Goal: Task Accomplishment & Management: Manage account settings

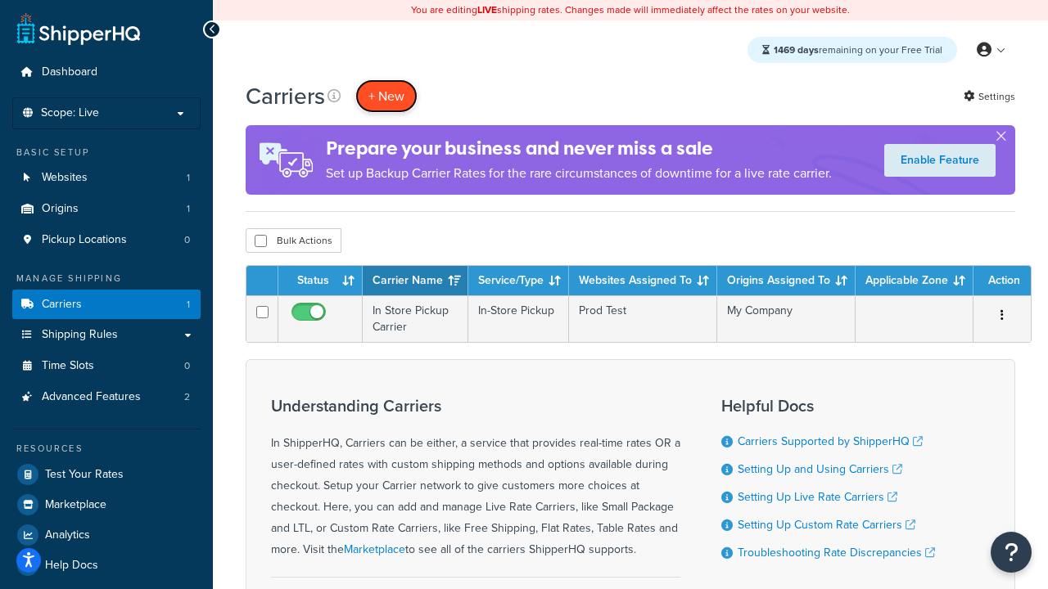
click at [386, 96] on button "+ New" at bounding box center [386, 96] width 62 height 34
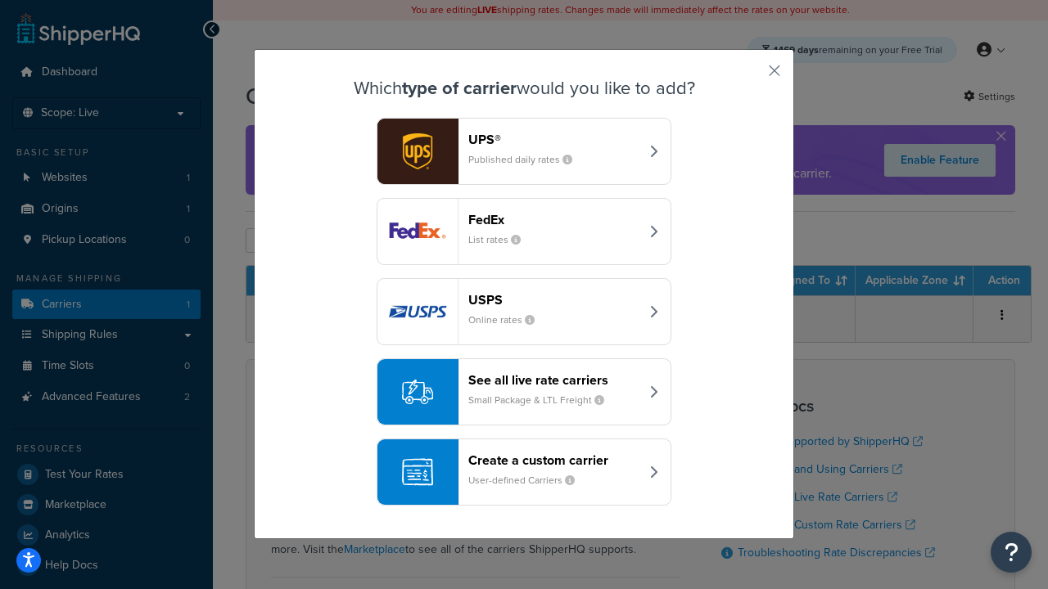
click at [553, 219] on header "FedEx" at bounding box center [553, 220] width 171 height 16
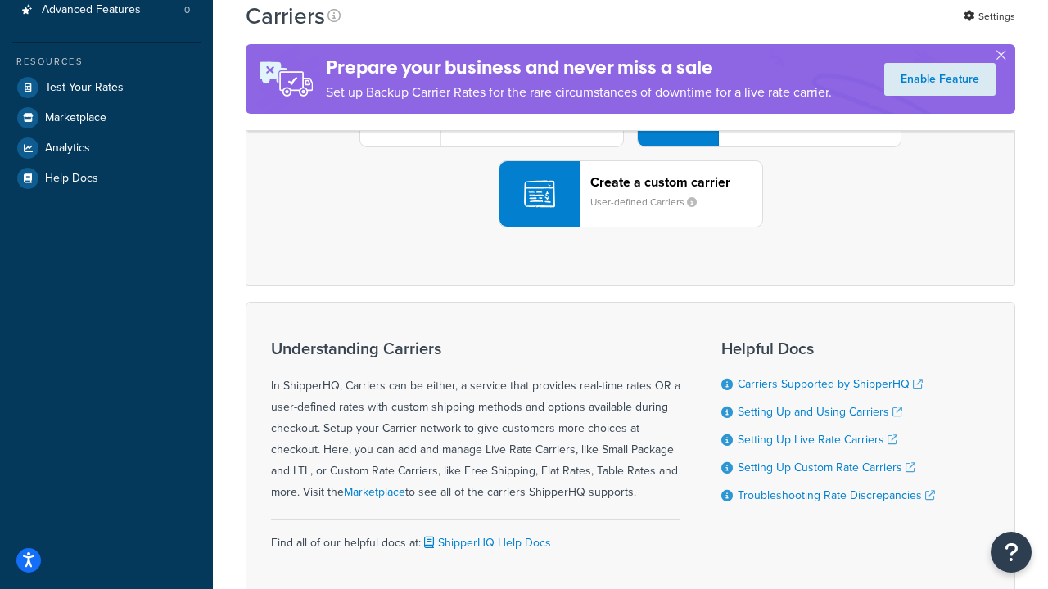
click at [630, 228] on div "UPS® Published daily rates FedEx List rates USPS Online rates See all live rate…" at bounding box center [630, 114] width 735 height 228
click at [814, 29] on header "FedEx" at bounding box center [814, 22] width 172 height 16
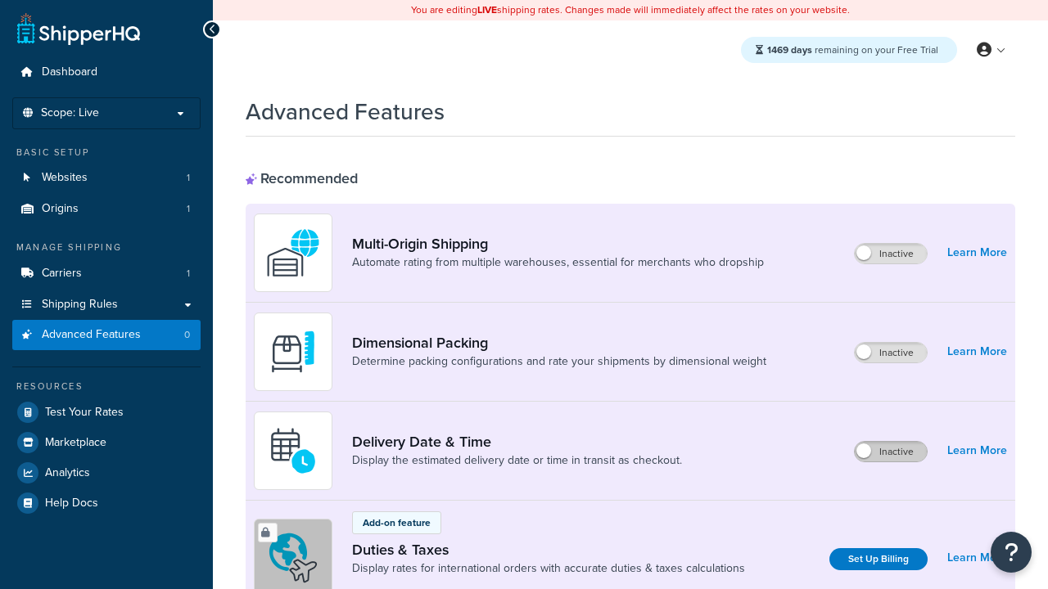
click at [890, 452] on label "Inactive" at bounding box center [890, 452] width 72 height 20
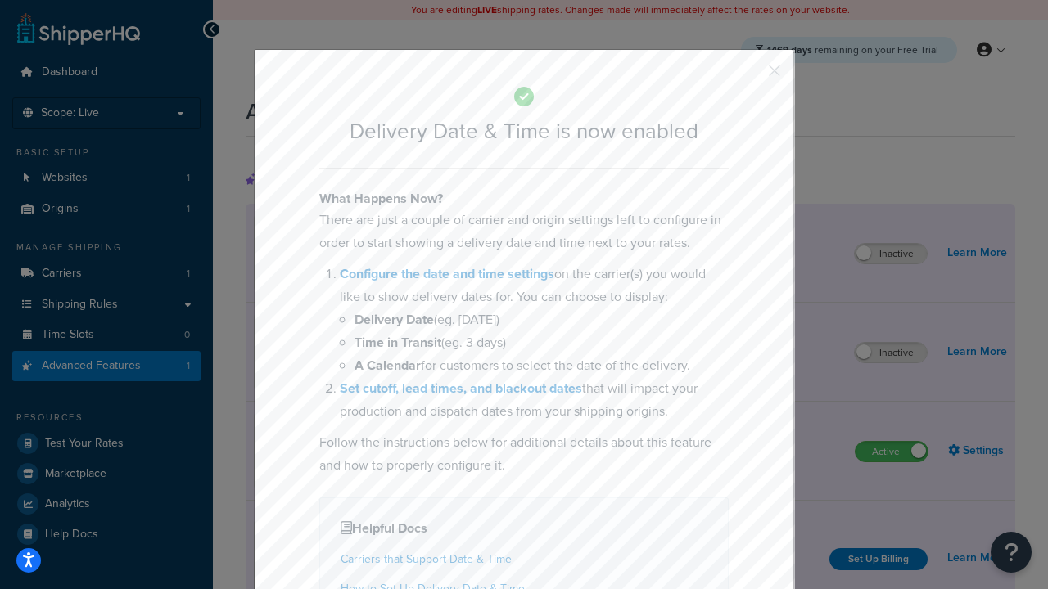
click at [750, 76] on button "button" at bounding box center [750, 76] width 4 height 4
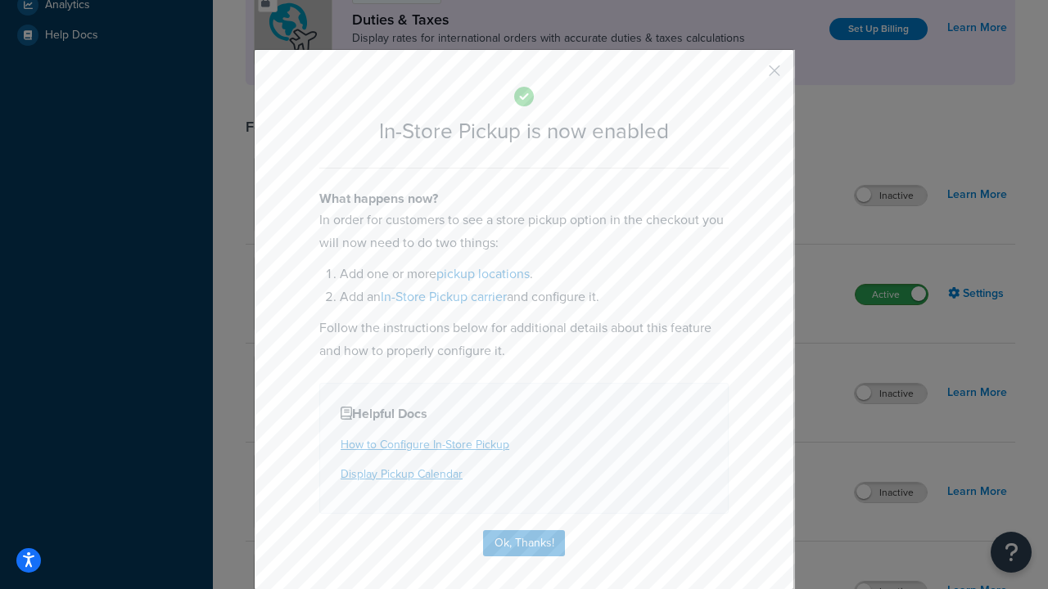
scroll to position [561, 0]
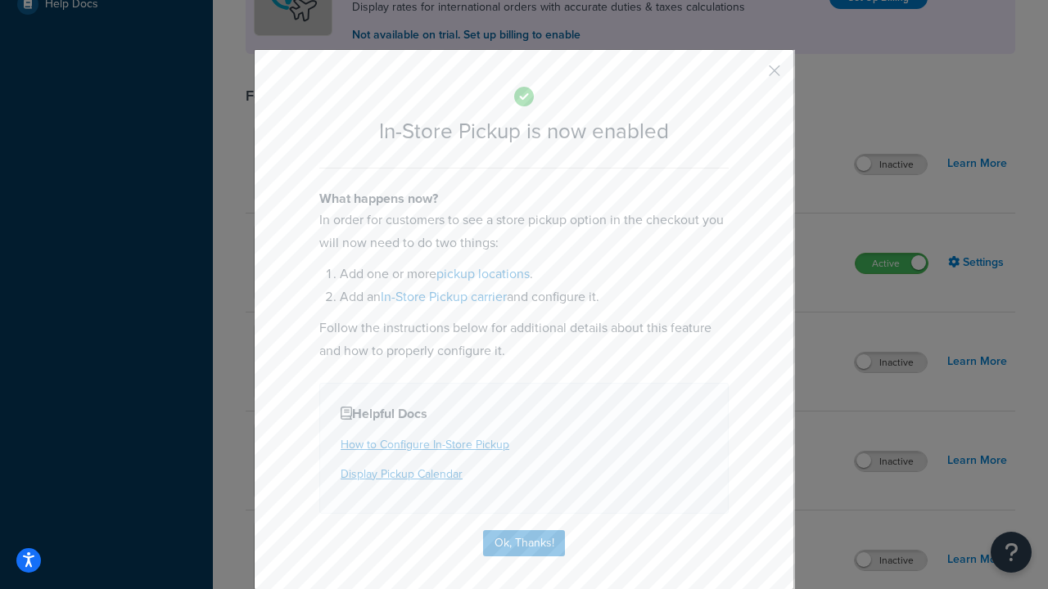
click at [750, 76] on button "button" at bounding box center [750, 76] width 4 height 4
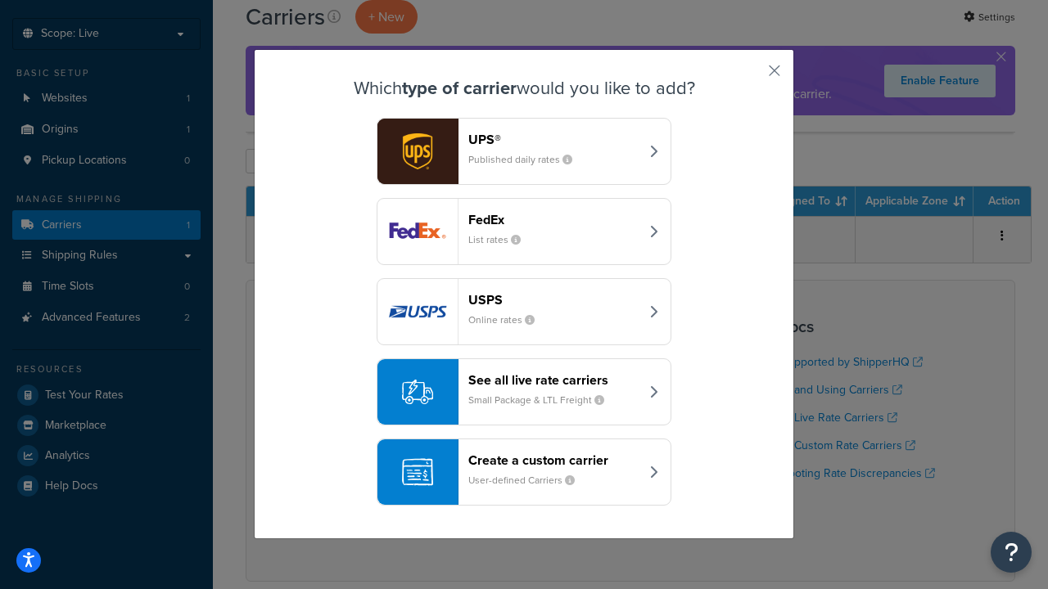
click at [524, 472] on div "Create a custom carrier User-defined Carriers" at bounding box center [553, 472] width 171 height 39
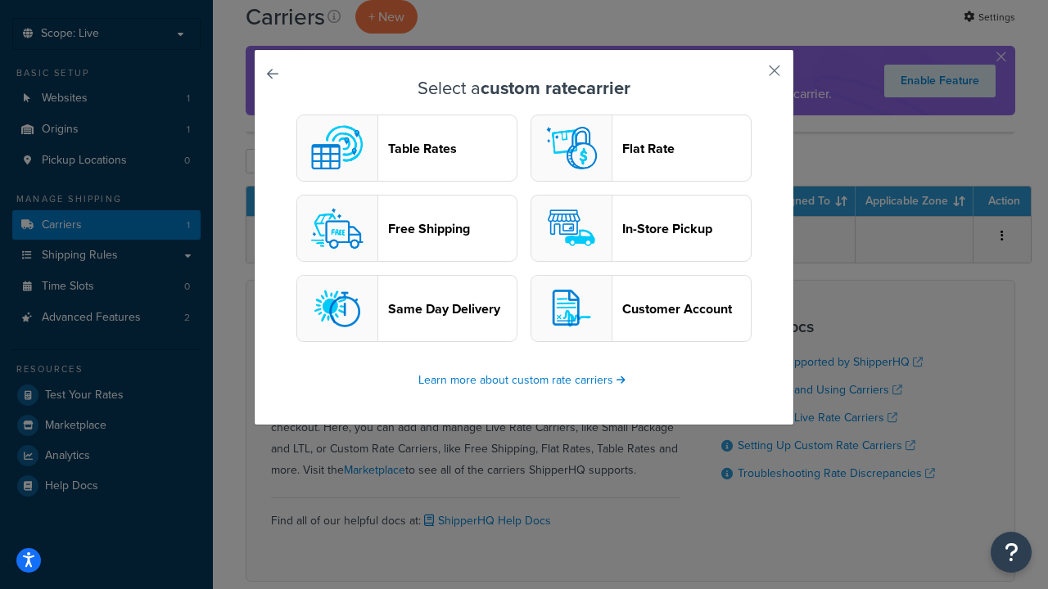
click at [641, 228] on header "In-Store Pickup" at bounding box center [686, 229] width 128 height 16
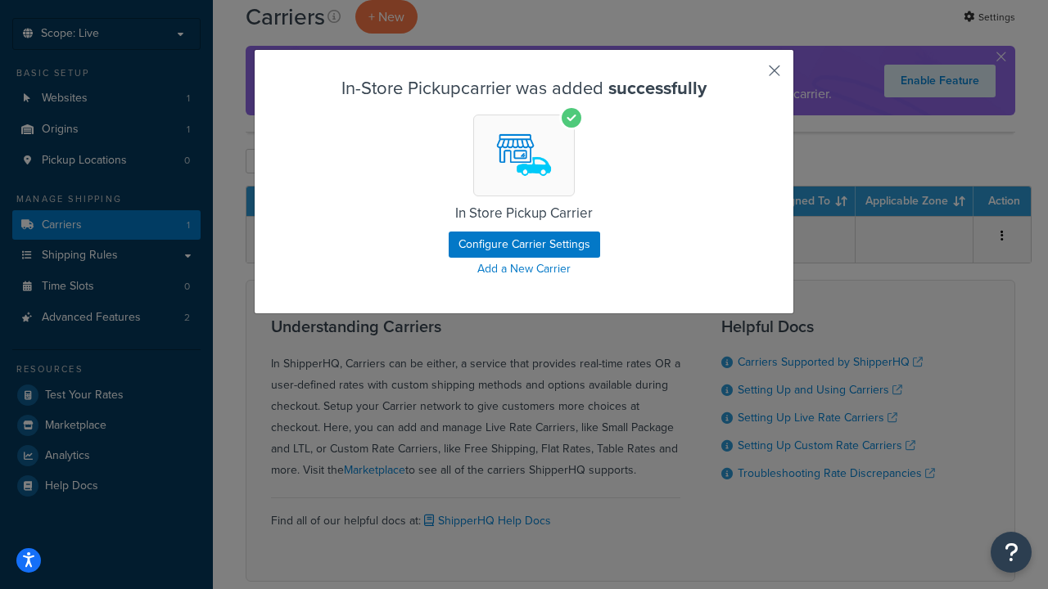
click at [750, 76] on button "button" at bounding box center [750, 76] width 4 height 4
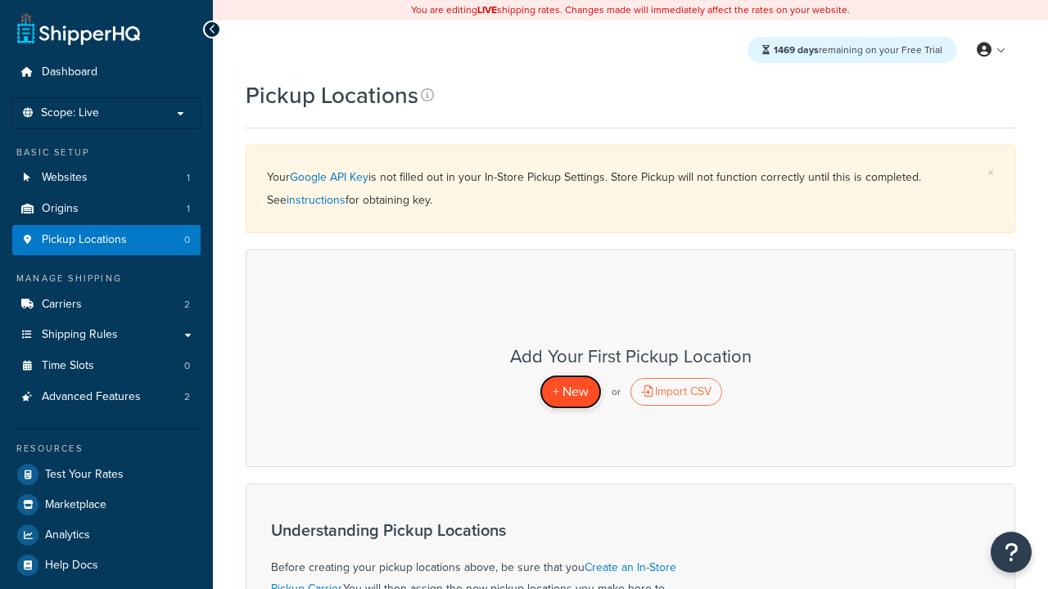
click at [570, 391] on span "+ New" at bounding box center [570, 391] width 36 height 19
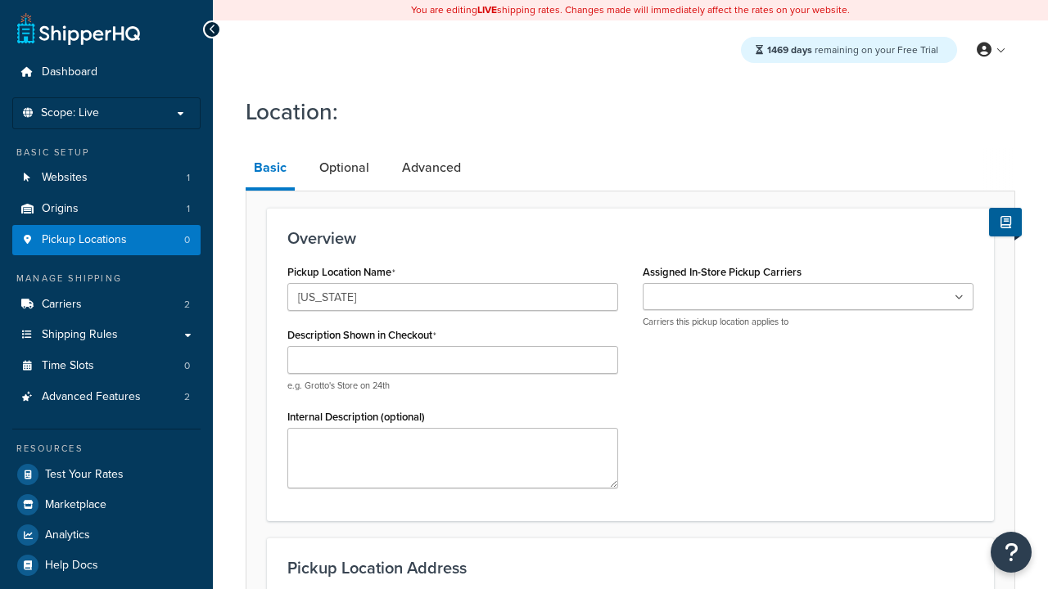
type input "[US_STATE]"
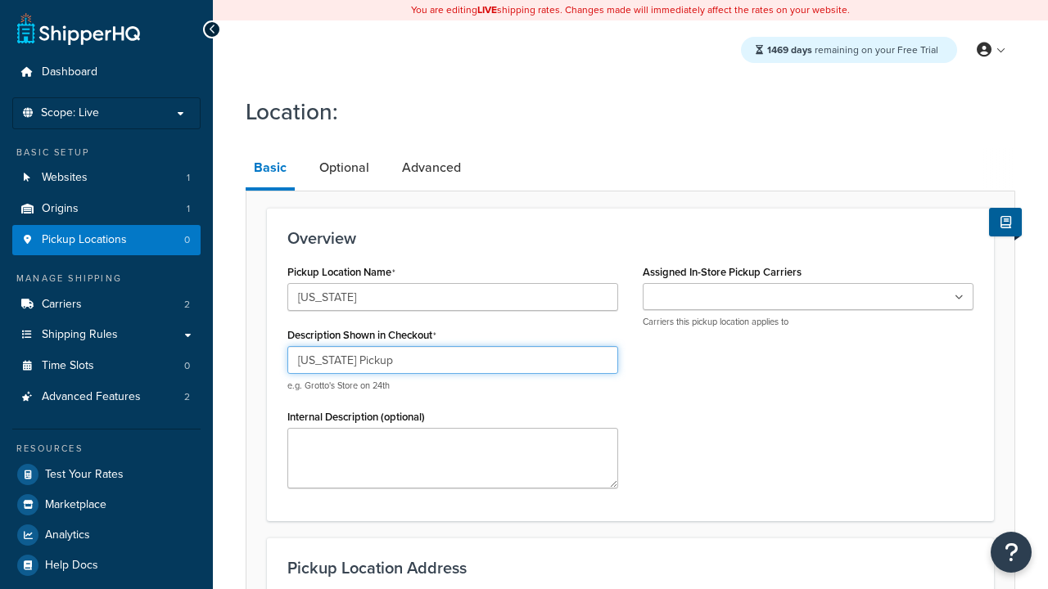
type input "California Pickup"
click at [808, 297] on ul at bounding box center [807, 296] width 331 height 27
type input "3385 Michelson Drive"
type input "Suite B"
type input "Irvine"
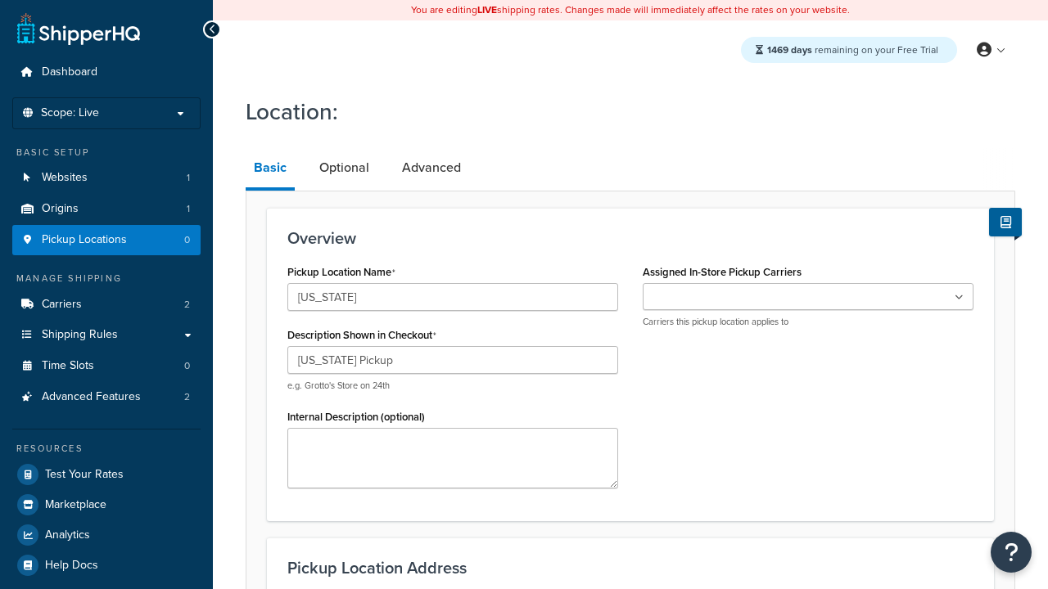
select select "5"
type input "Irvine"
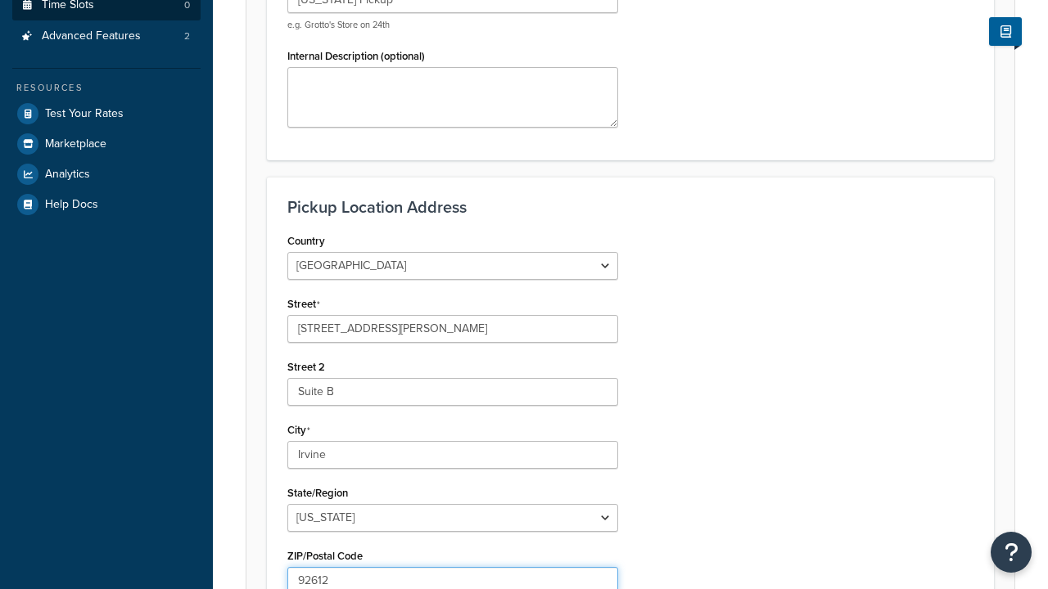
type input "92612"
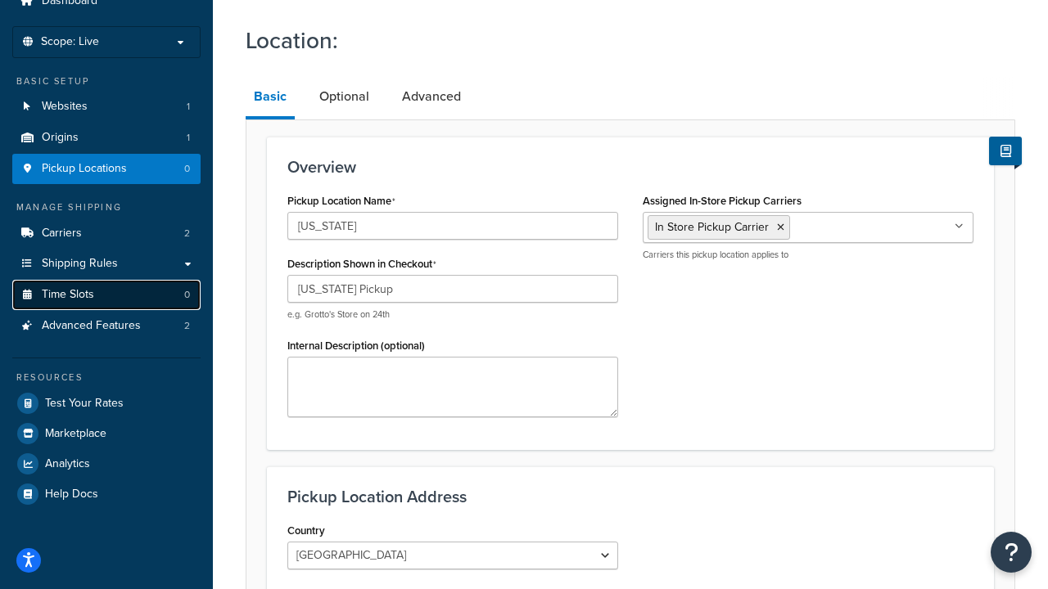
scroll to position [0, 0]
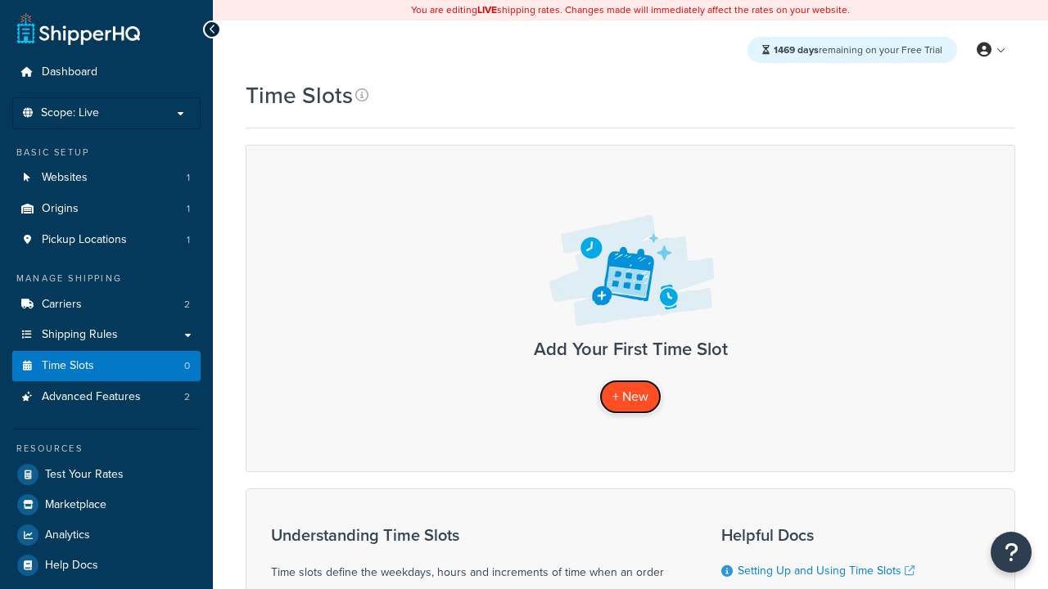
click at [630, 396] on span "+ New" at bounding box center [630, 396] width 36 height 19
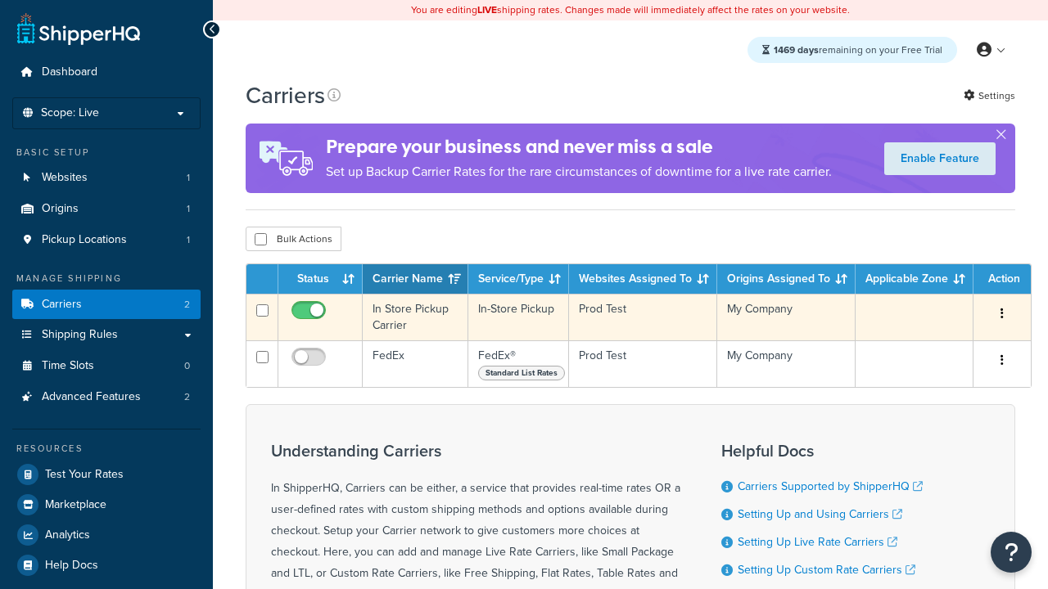
click at [1002, 315] on icon "button" at bounding box center [1001, 313] width 3 height 11
click at [0, 0] on link "Delete" at bounding box center [0, 0] width 0 height 0
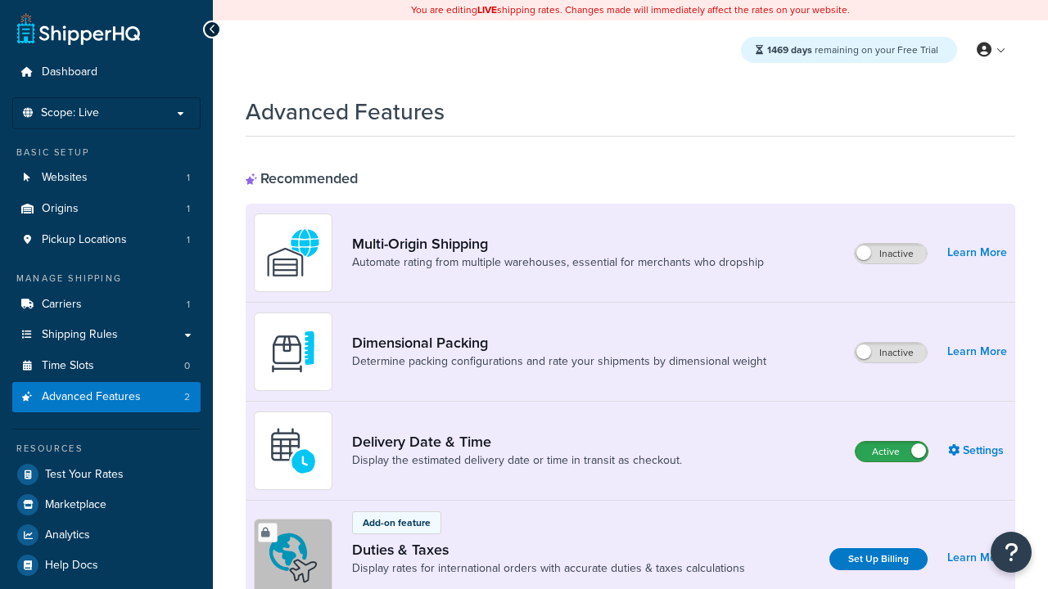
click at [891, 452] on label "Active" at bounding box center [891, 452] width 72 height 20
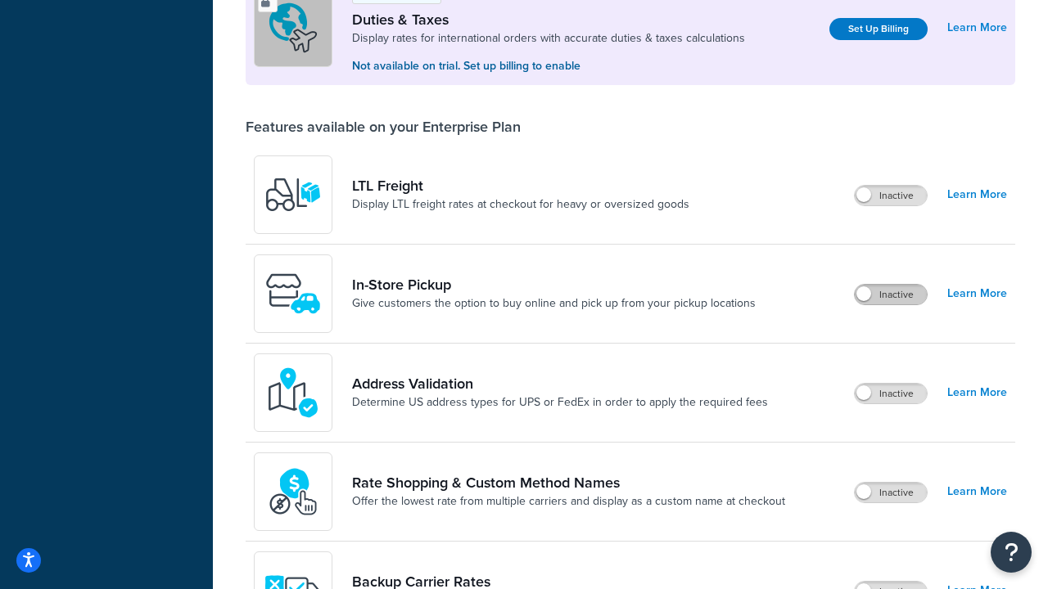
scroll to position [499, 0]
